Goal: Task Accomplishment & Management: Use online tool/utility

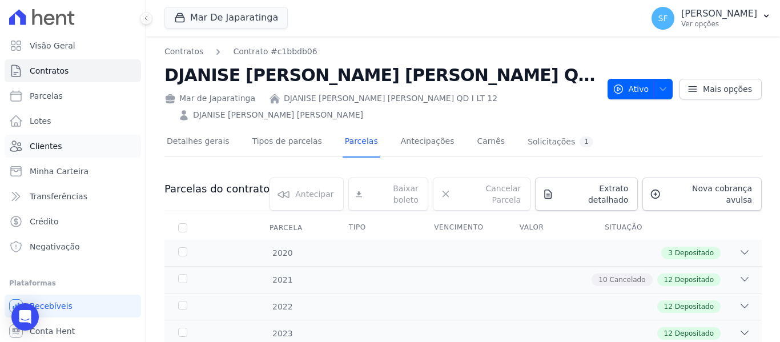
click at [57, 143] on span "Clientes" at bounding box center [46, 145] width 32 height 11
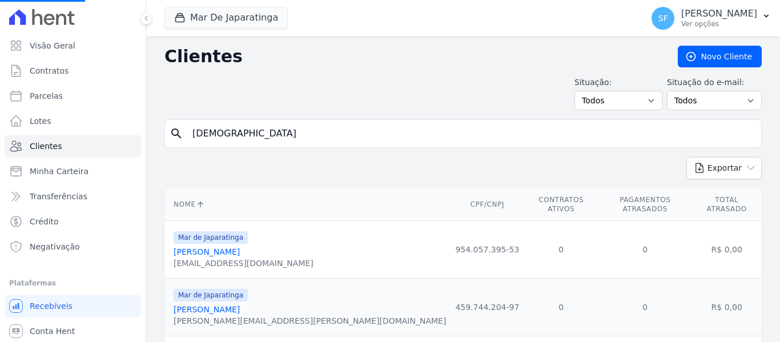
click at [276, 139] on input "djanise" at bounding box center [471, 133] width 571 height 23
click at [276, 139] on input "search" at bounding box center [471, 133] width 571 height 23
type input "gleison"
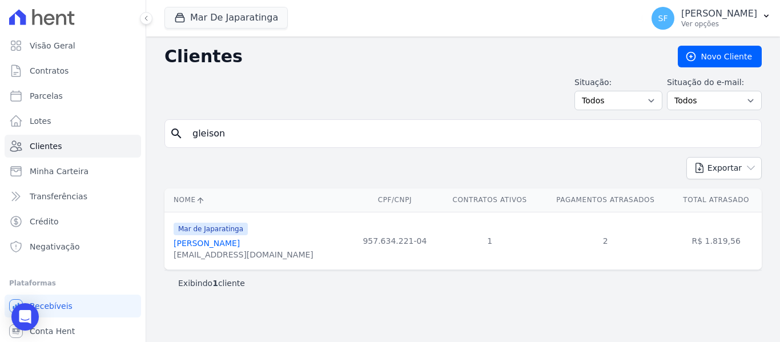
click at [240, 240] on link "Gleison Borges Felicio" at bounding box center [207, 243] width 66 height 9
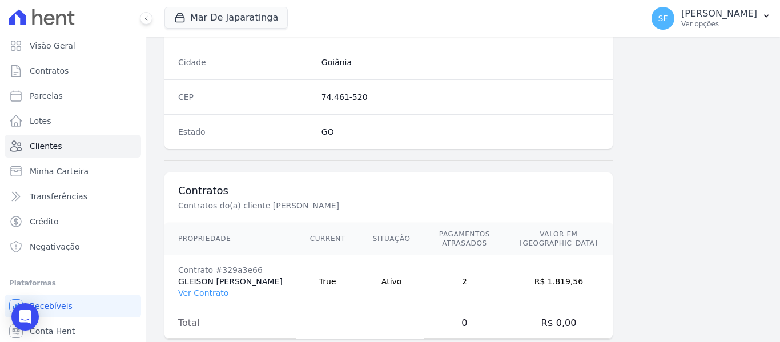
scroll to position [735, 0]
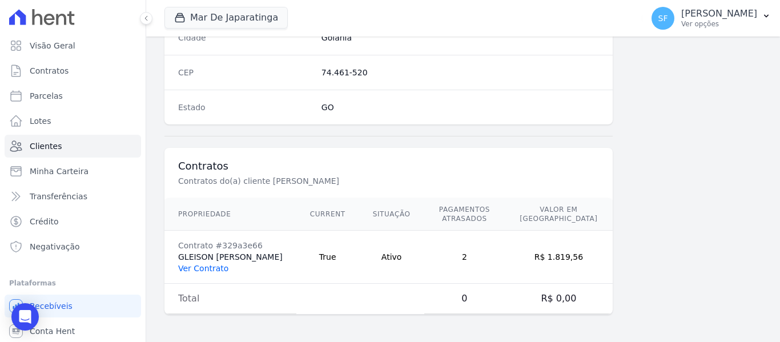
click at [215, 270] on link "Ver Contrato" at bounding box center [203, 268] width 50 height 9
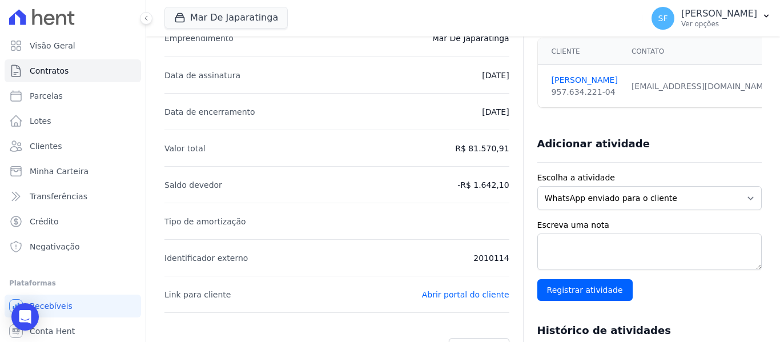
scroll to position [57, 0]
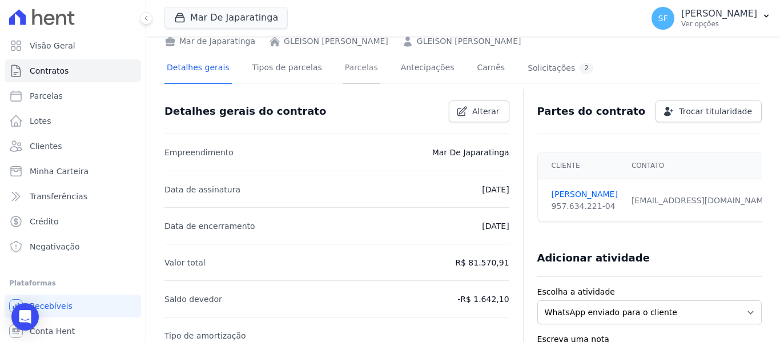
click at [346, 66] on link "Parcelas" at bounding box center [361, 69] width 38 height 30
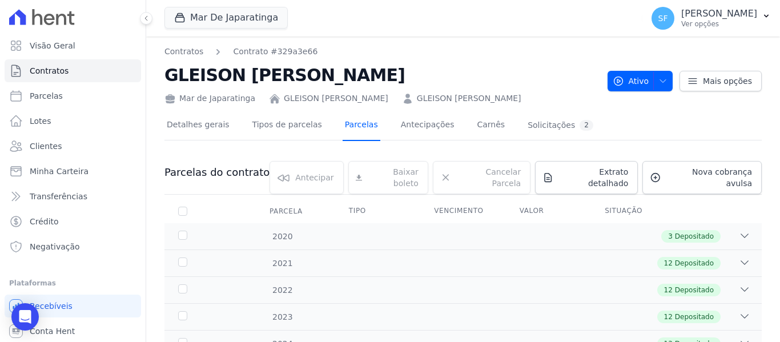
click at [342, 129] on link "Parcelas" at bounding box center [361, 126] width 38 height 30
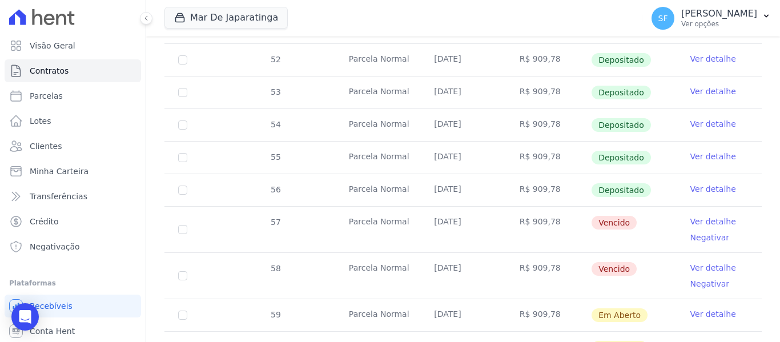
scroll to position [420, 0]
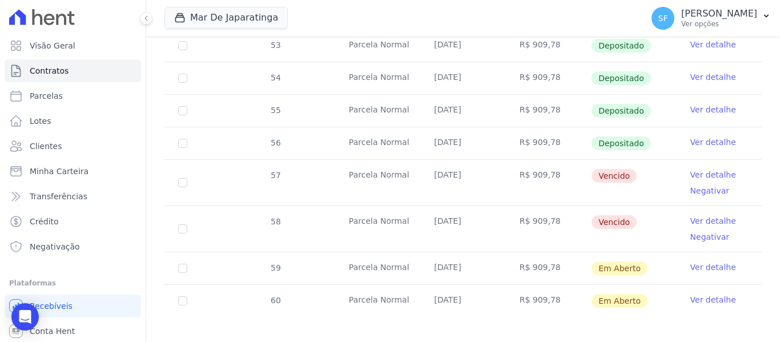
click at [699, 169] on link "Ver detalhe" at bounding box center [713, 174] width 46 height 11
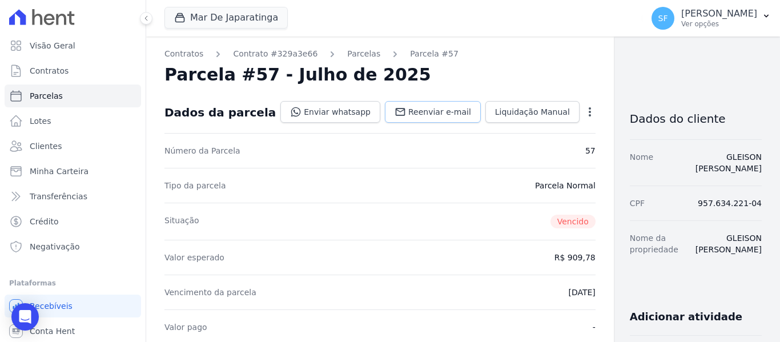
click at [408, 115] on span "Reenviar e-mail" at bounding box center [439, 111] width 63 height 11
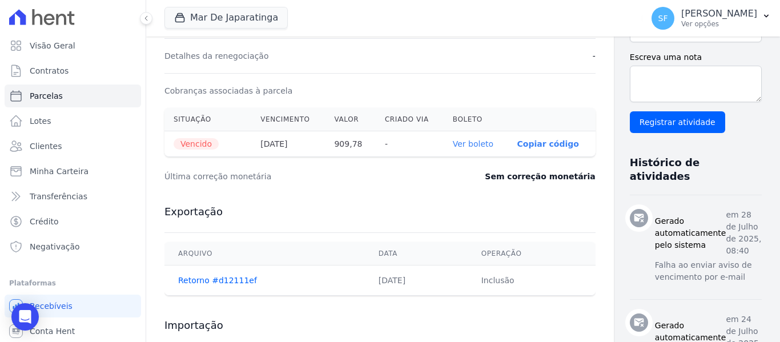
scroll to position [400, 0]
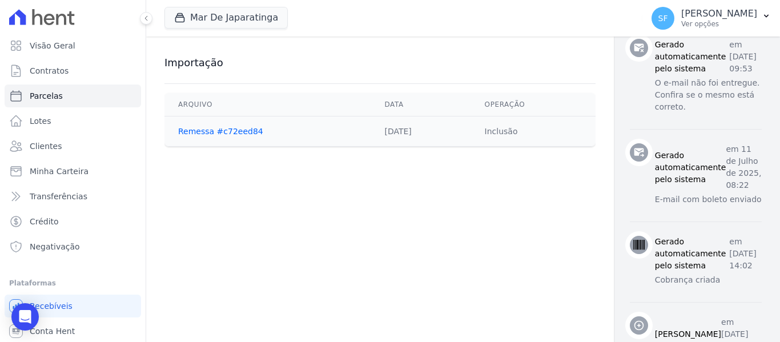
scroll to position [613, 0]
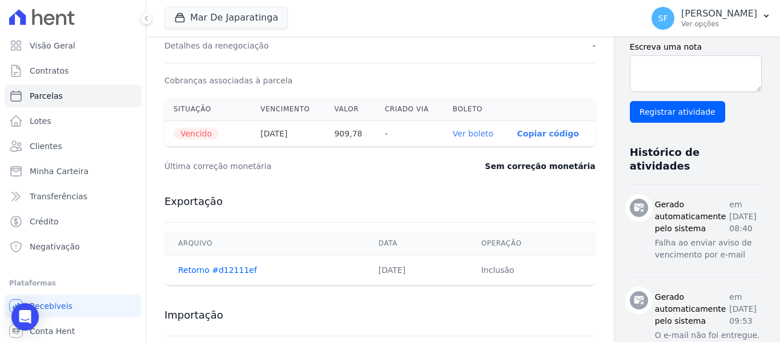
scroll to position [328, 0]
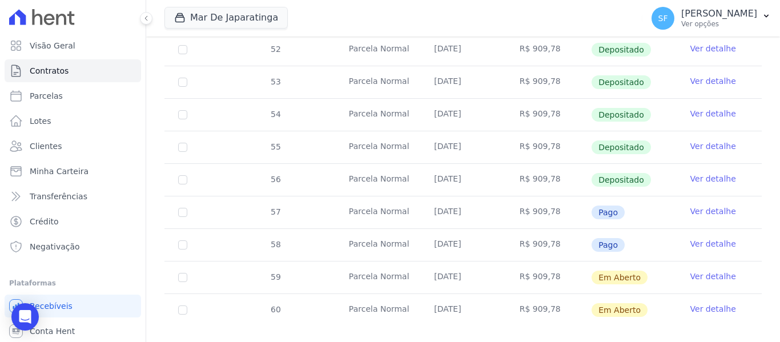
scroll to position [392, 0]
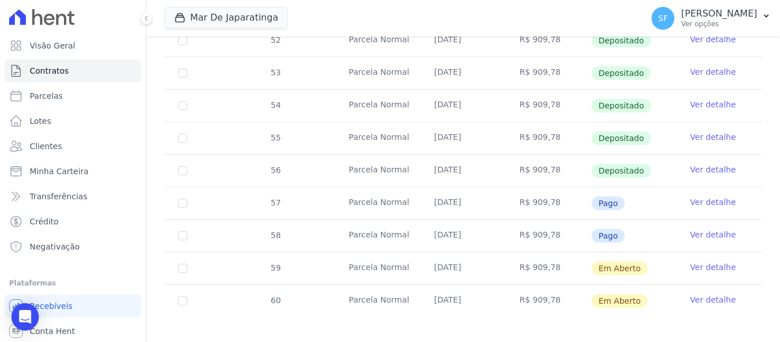
click at [694, 261] on link "Ver detalhe" at bounding box center [713, 266] width 46 height 11
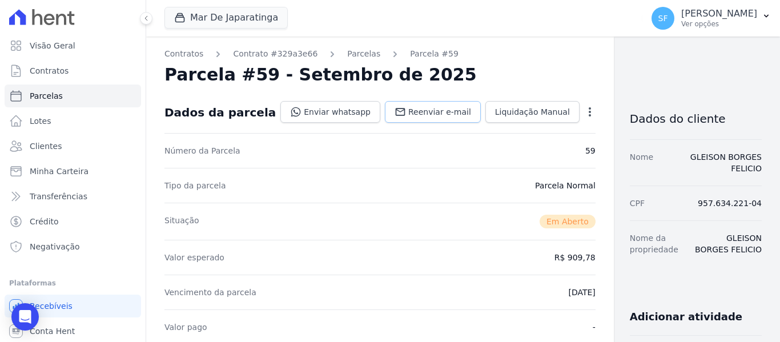
click at [408, 106] on span "Reenviar e-mail" at bounding box center [439, 111] width 63 height 11
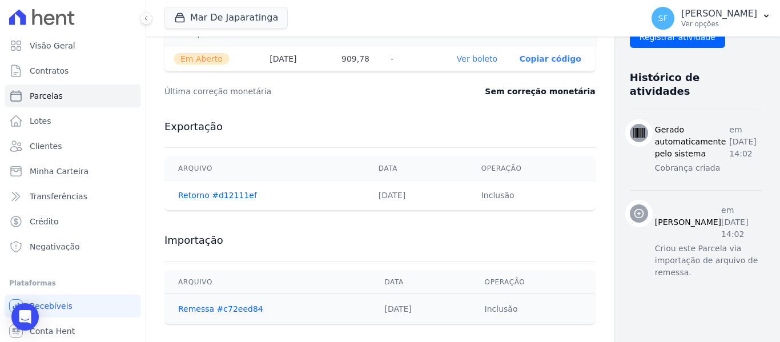
scroll to position [440, 0]
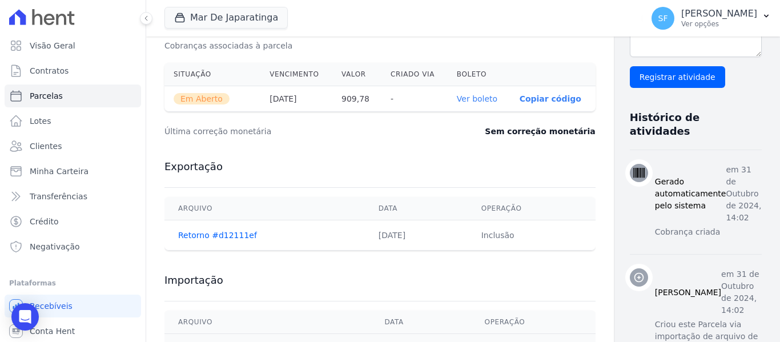
scroll to position [440, 0]
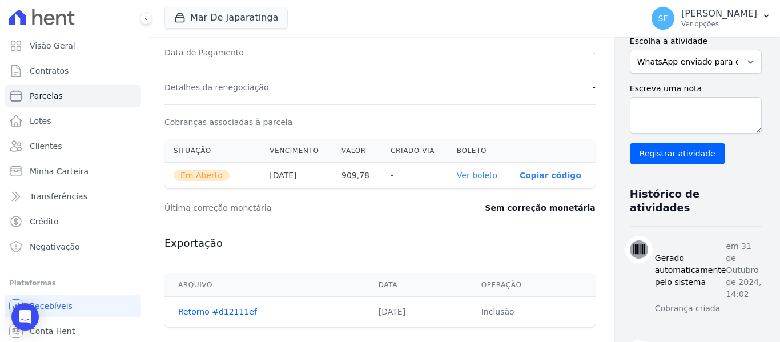
scroll to position [269, 0]
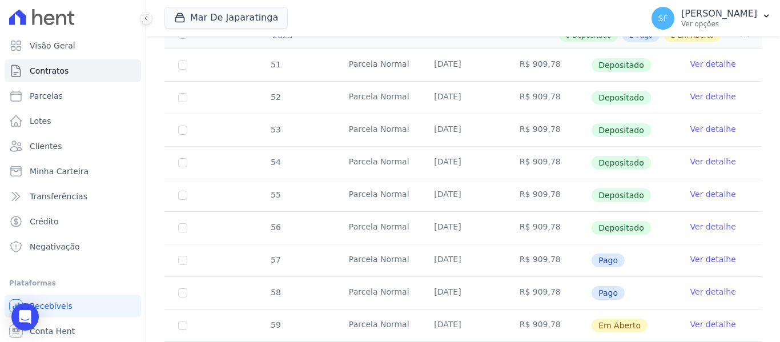
scroll to position [392, 0]
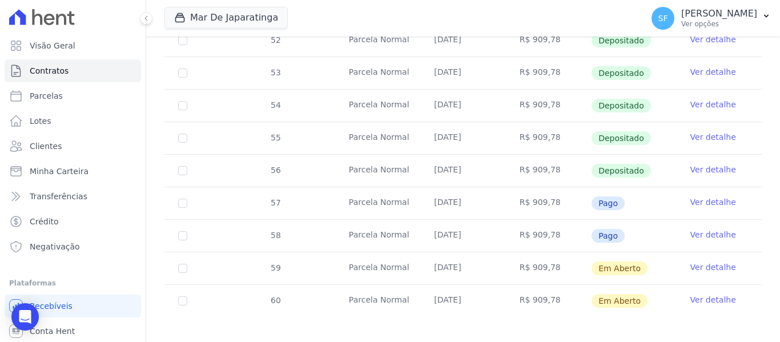
click at [695, 294] on link "Ver detalhe" at bounding box center [713, 299] width 46 height 11
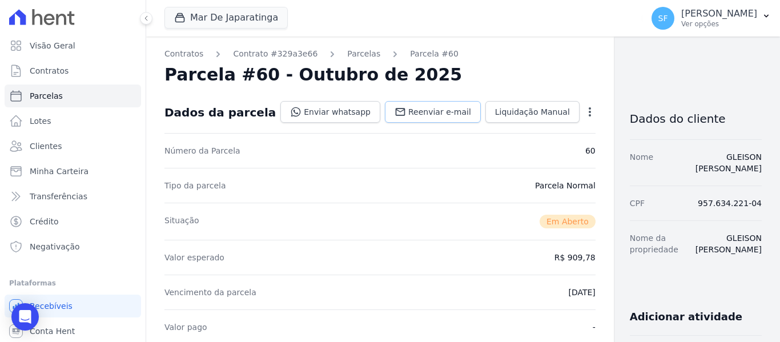
click at [408, 112] on span "Reenviar e-mail" at bounding box center [439, 111] width 63 height 11
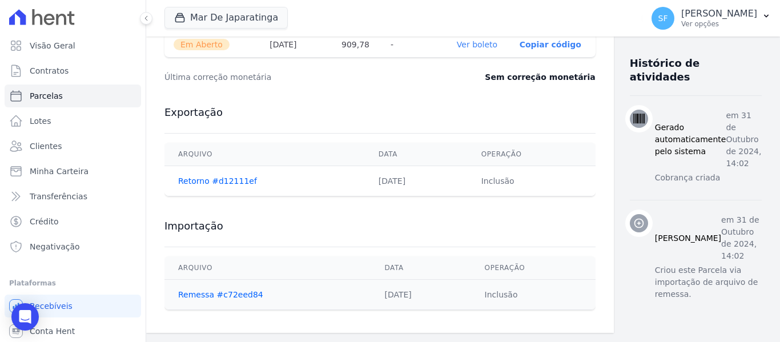
scroll to position [326, 0]
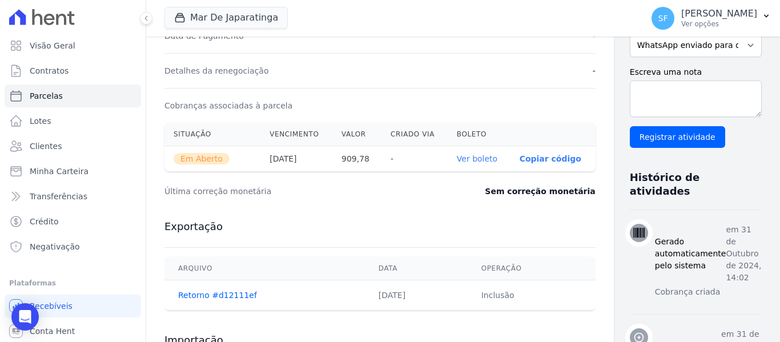
click at [457, 155] on link "Ver boleto" at bounding box center [477, 158] width 41 height 9
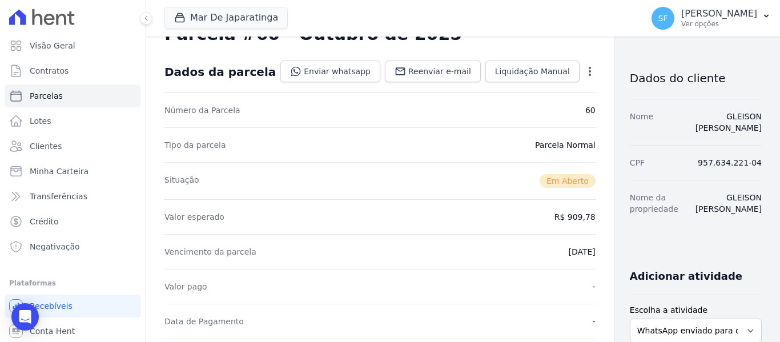
scroll to position [0, 0]
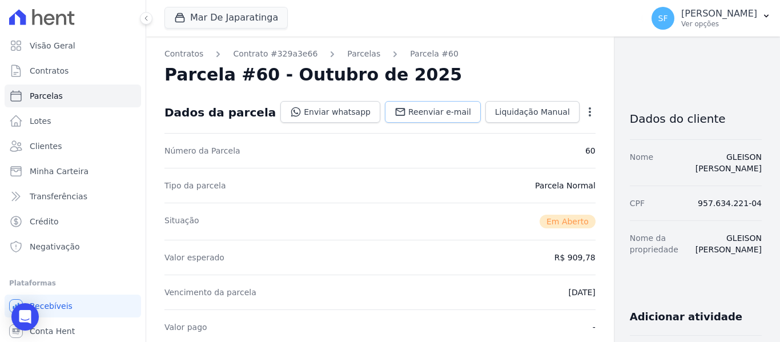
click at [410, 116] on span "Reenviar e-mail" at bounding box center [439, 111] width 63 height 11
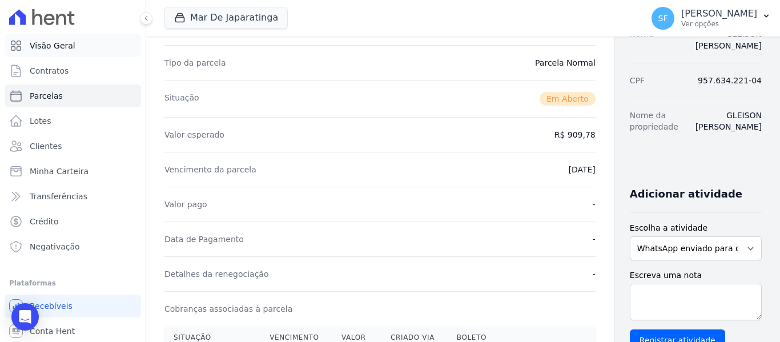
scroll to position [57, 0]
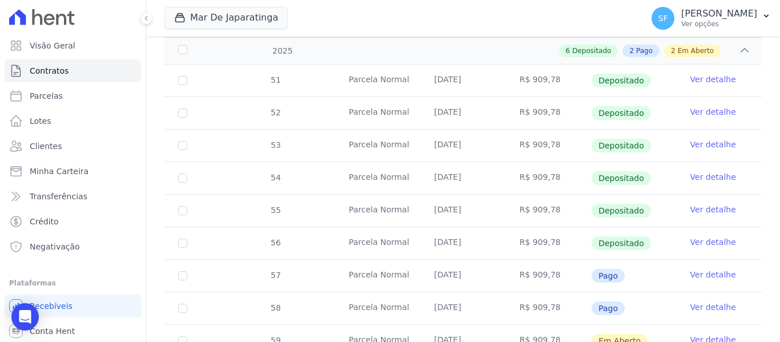
scroll to position [392, 0]
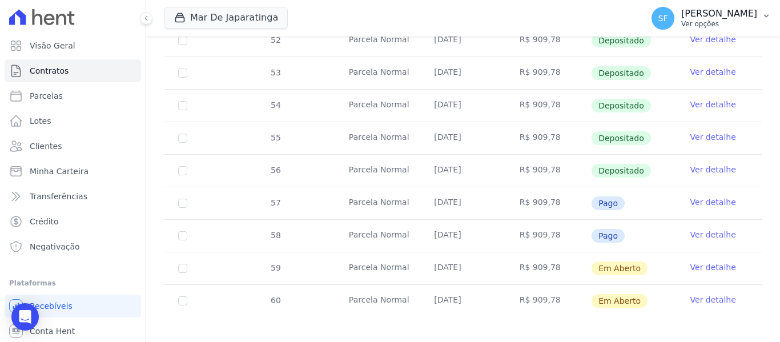
click at [769, 21] on button "SF Simone Ferreira Ver opções" at bounding box center [711, 18] width 138 height 32
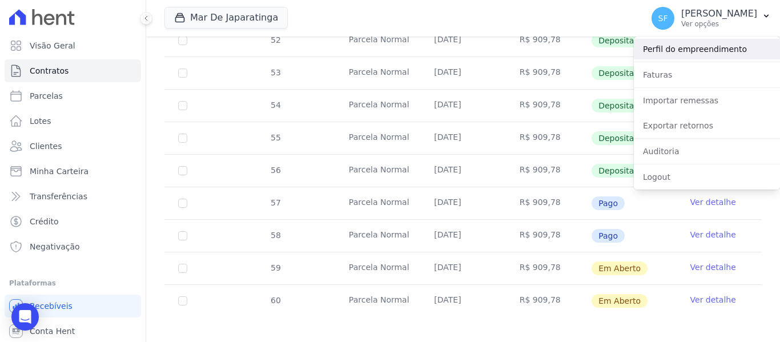
click at [738, 48] on link "Perfil do empreendimento" at bounding box center [707, 49] width 146 height 21
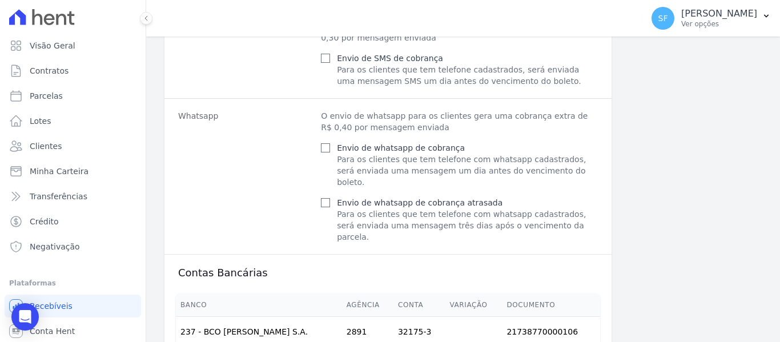
scroll to position [789, 0]
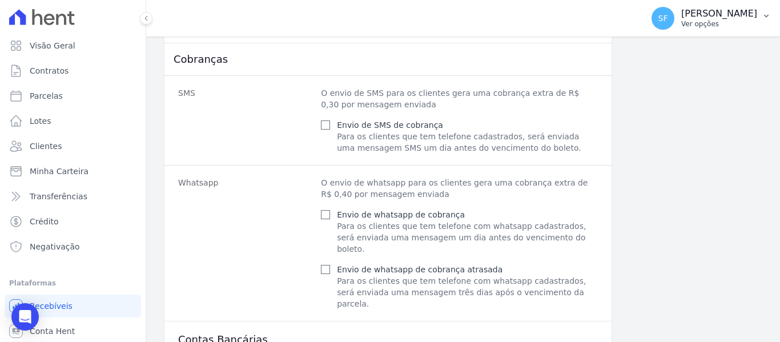
click at [758, 19] on button "SF Simone Ferreira Ver opções" at bounding box center [711, 18] width 138 height 32
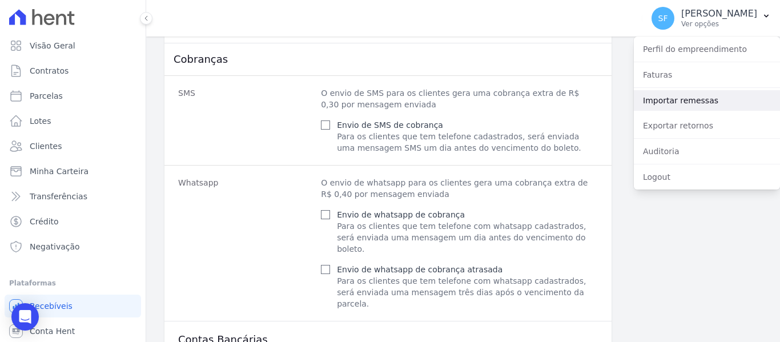
click at [676, 105] on link "Importar remessas" at bounding box center [707, 100] width 146 height 21
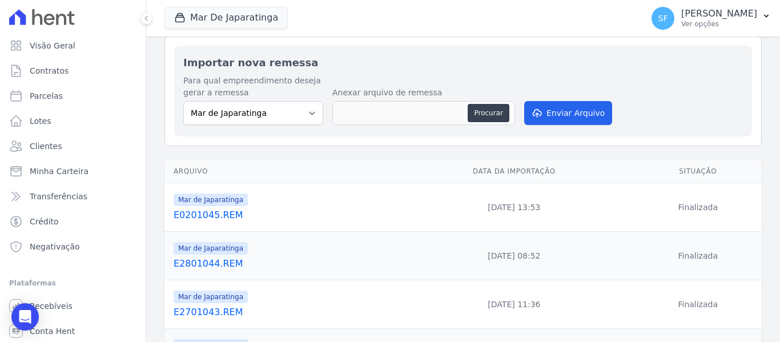
scroll to position [57, 0]
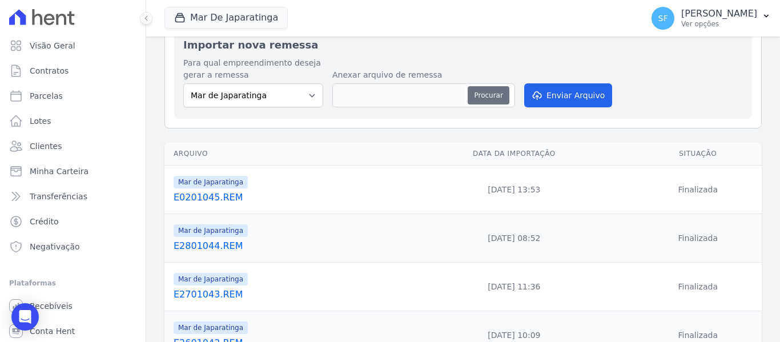
click at [490, 104] on button "Procurar" at bounding box center [488, 95] width 41 height 18
type input "E0201046.REM"
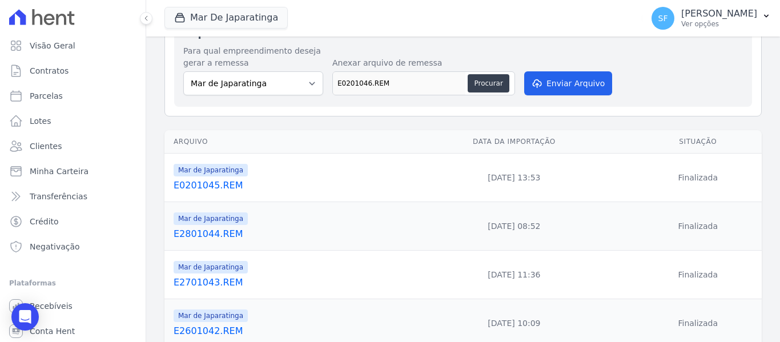
scroll to position [0, 0]
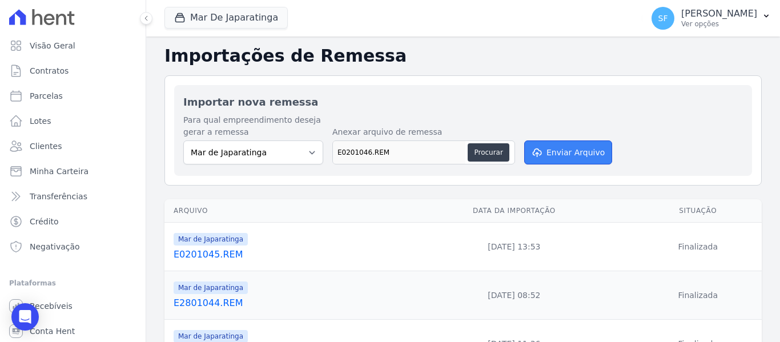
click at [573, 152] on button "Enviar Arquivo" at bounding box center [568, 152] width 88 height 24
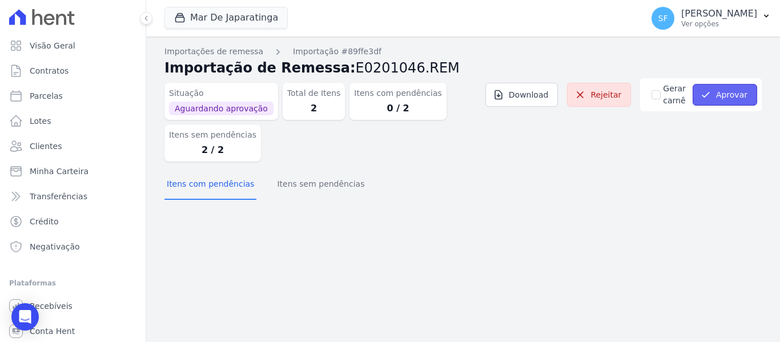
click at [736, 101] on button "Aprovar" at bounding box center [724, 95] width 65 height 22
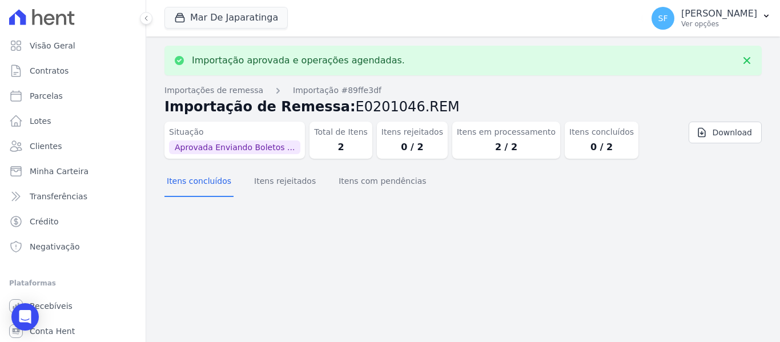
click at [695, 208] on div "Importação aprovada e operações agendadas. Importações de remessa Importação #8…" at bounding box center [463, 189] width 634 height 305
click at [71, 142] on link "Clientes" at bounding box center [73, 146] width 136 height 23
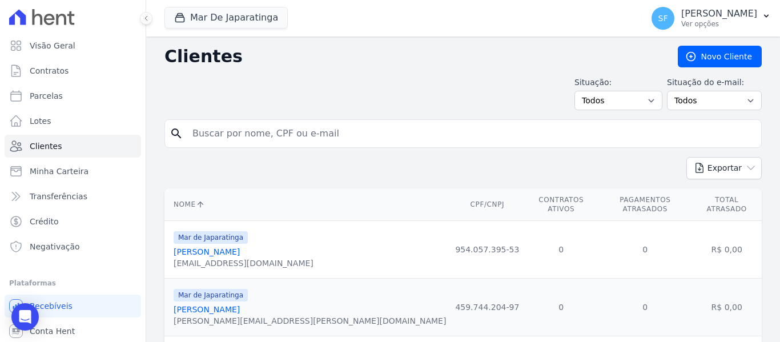
click at [369, 135] on input "search" at bounding box center [471, 133] width 571 height 23
type input "[PERSON_NAME]"
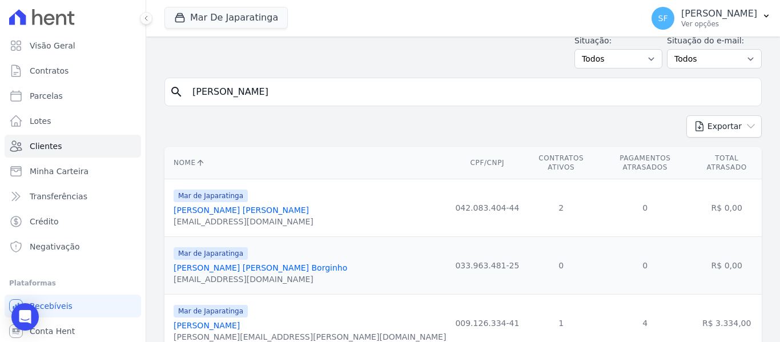
scroll to position [79, 0]
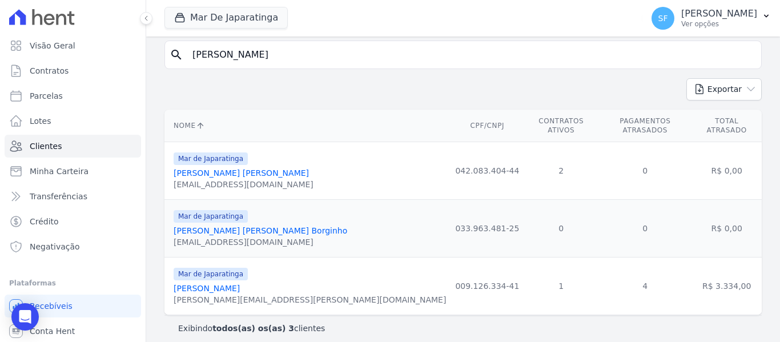
click at [240, 284] on link "[PERSON_NAME]" at bounding box center [207, 288] width 66 height 9
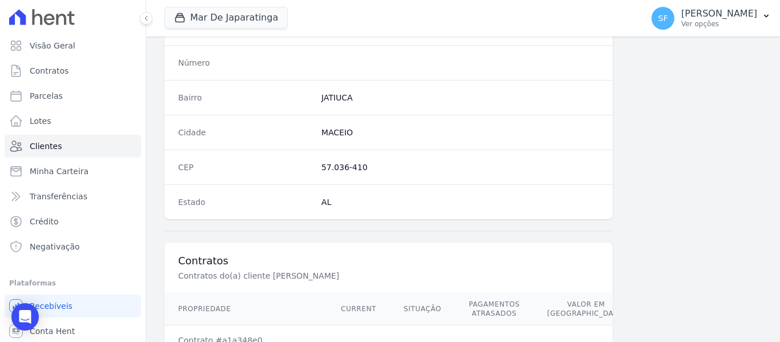
scroll to position [735, 0]
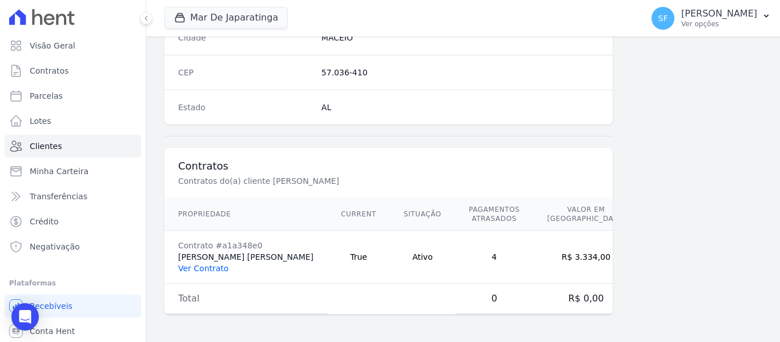
click at [215, 272] on link "Ver Contrato" at bounding box center [203, 268] width 50 height 9
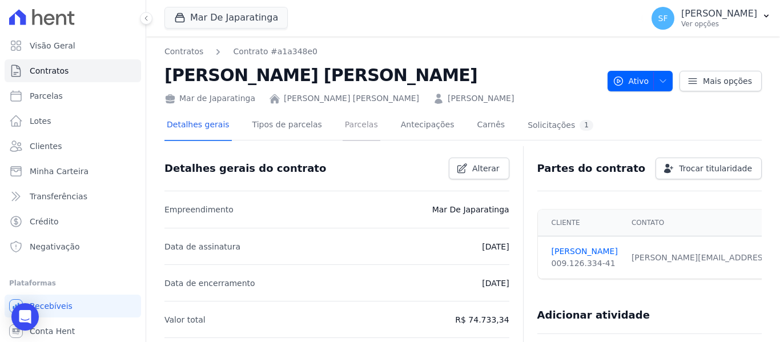
click at [346, 126] on link "Parcelas" at bounding box center [361, 126] width 38 height 30
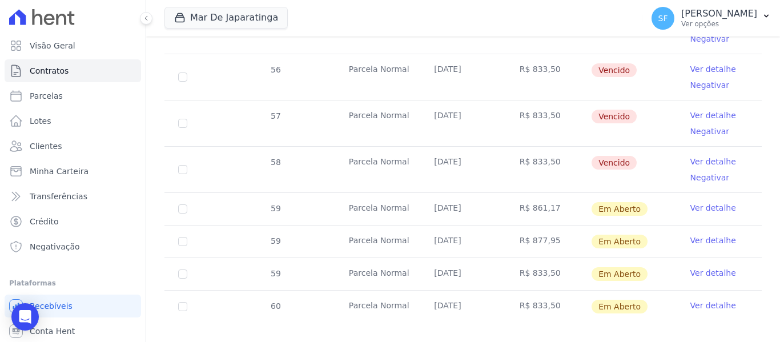
scroll to position [545, 0]
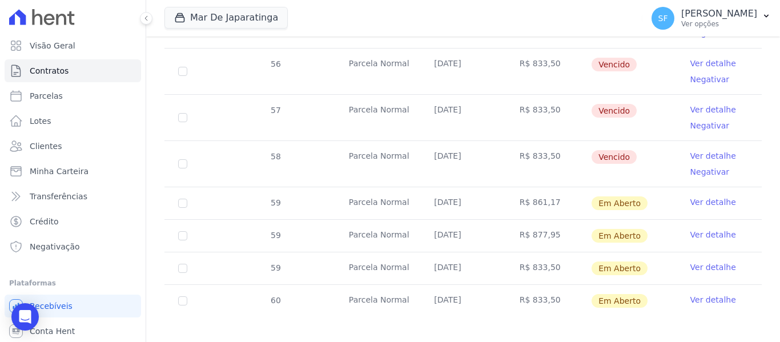
click at [707, 229] on link "Ver detalhe" at bounding box center [713, 234] width 46 height 11
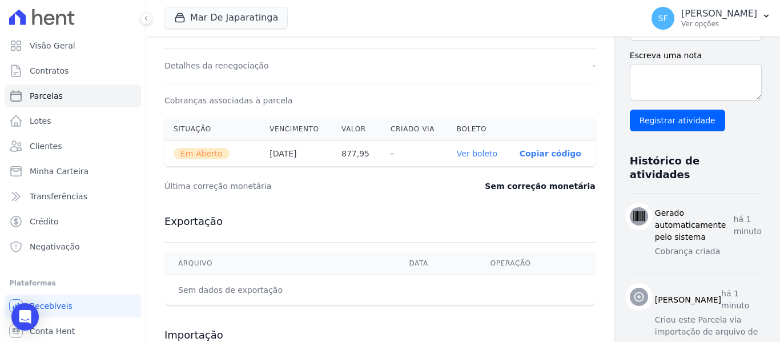
scroll to position [342, 0]
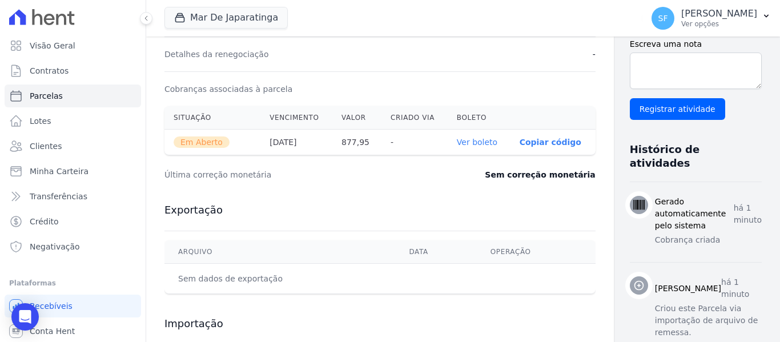
click at [457, 146] on link "Ver boleto" at bounding box center [477, 142] width 41 height 9
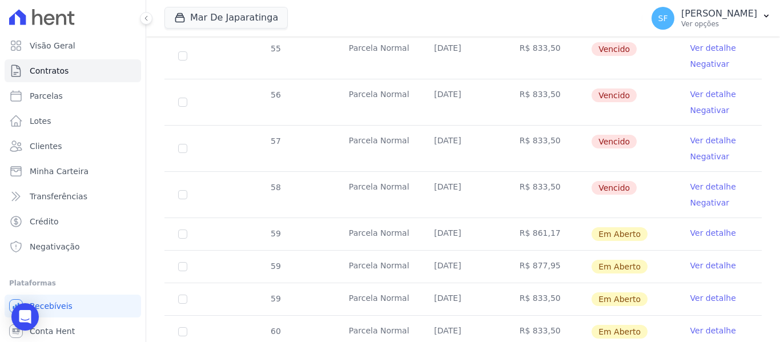
scroll to position [545, 0]
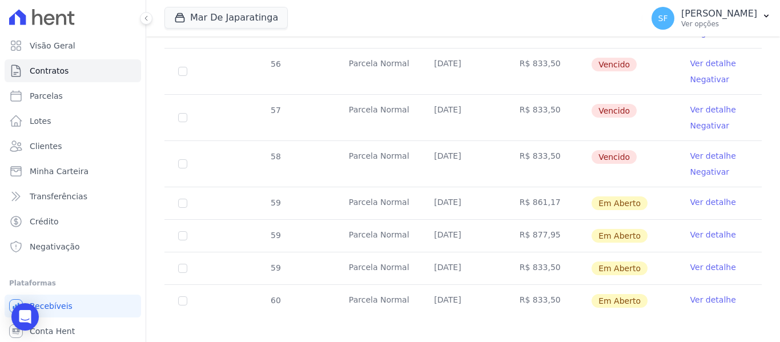
click at [700, 196] on link "Ver detalhe" at bounding box center [713, 201] width 46 height 11
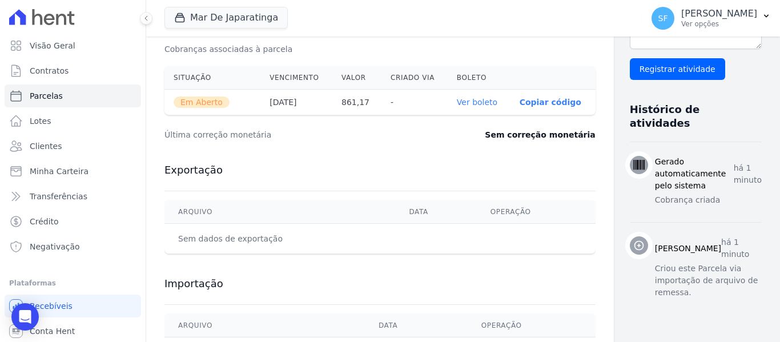
scroll to position [269, 0]
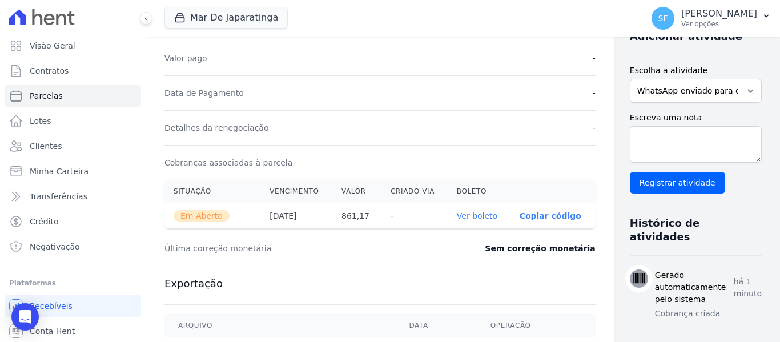
click at [457, 217] on link "Ver boleto" at bounding box center [477, 215] width 41 height 9
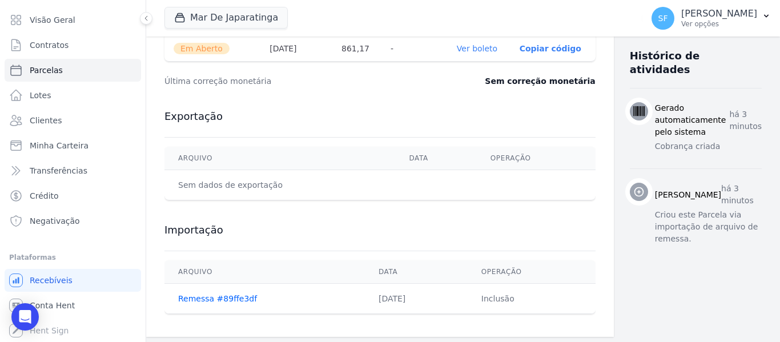
scroll to position [440, 0]
